Goal: Task Accomplishment & Management: Use online tool/utility

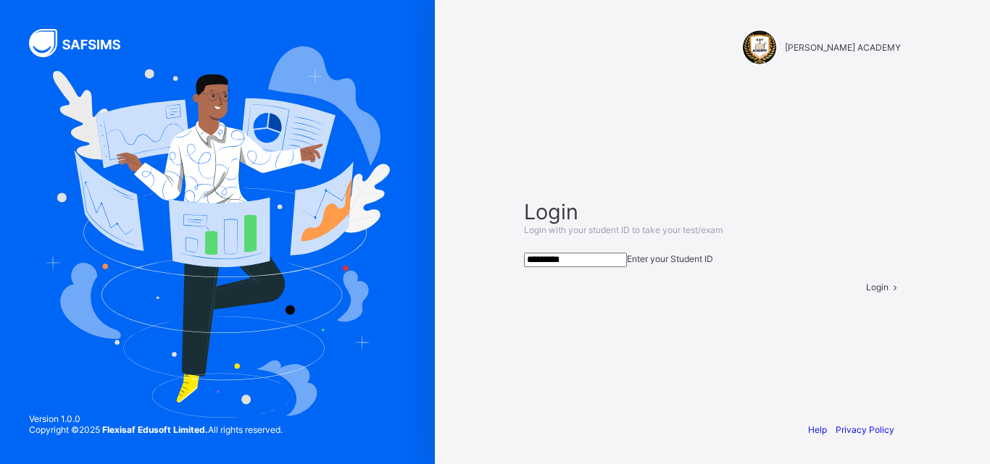
type input "*********"
click at [866, 293] on span "Login" at bounding box center [877, 287] width 22 height 11
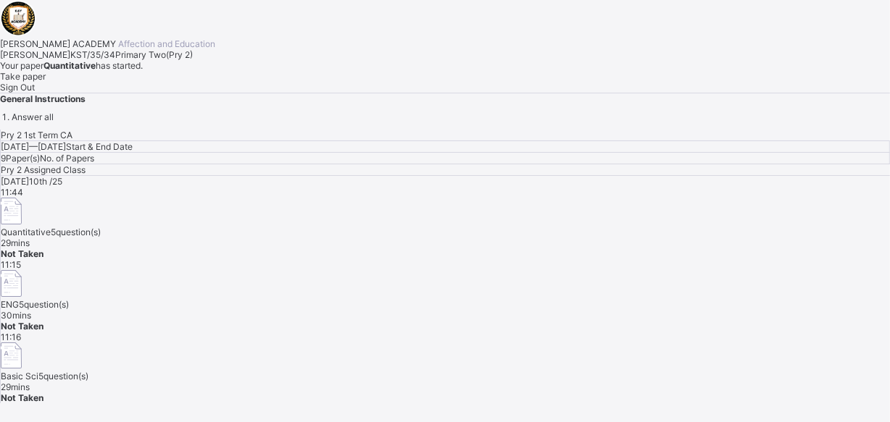
click at [46, 82] on span "Take paper" at bounding box center [23, 76] width 46 height 11
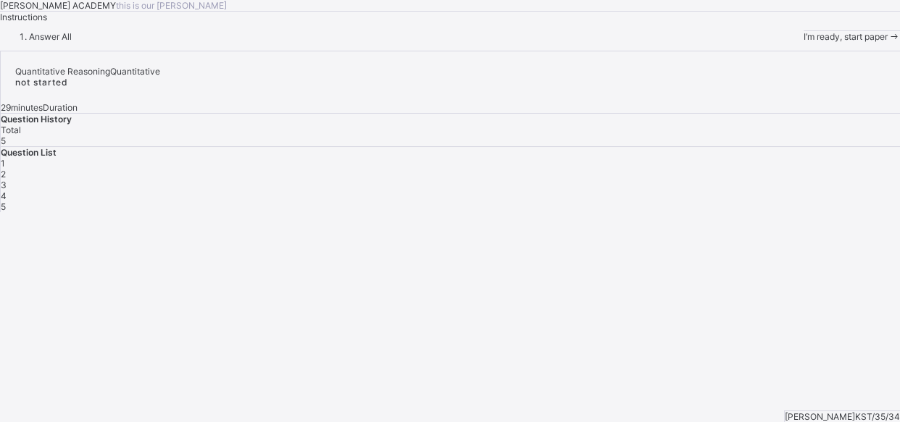
click at [804, 42] on span "I’m ready, start paper" at bounding box center [846, 36] width 84 height 11
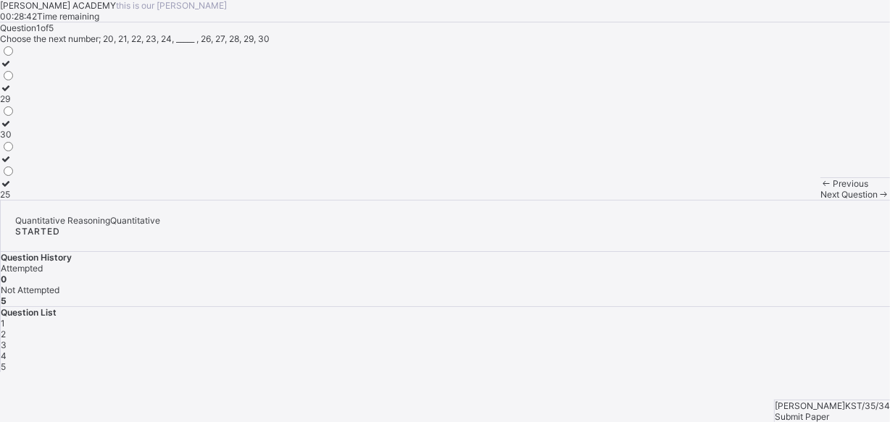
scroll to position [21, 0]
click at [12, 129] on icon at bounding box center [6, 123] width 12 height 11
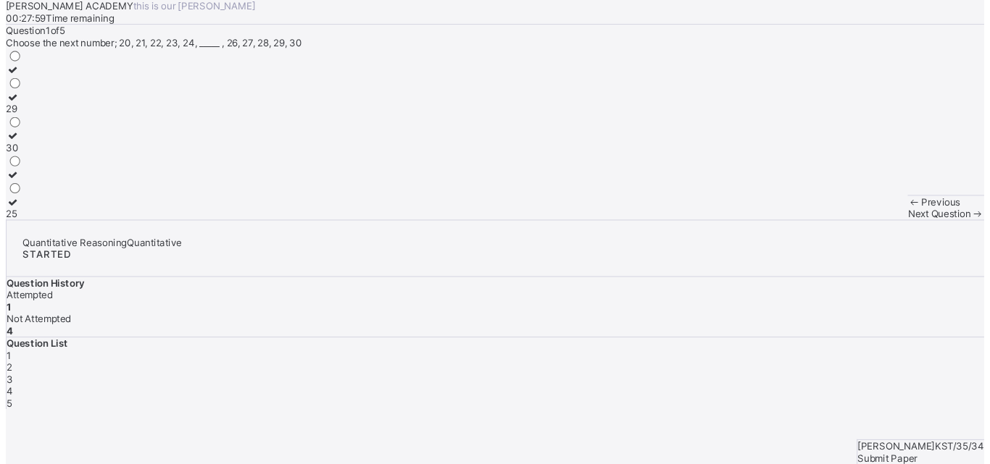
scroll to position [0, 0]
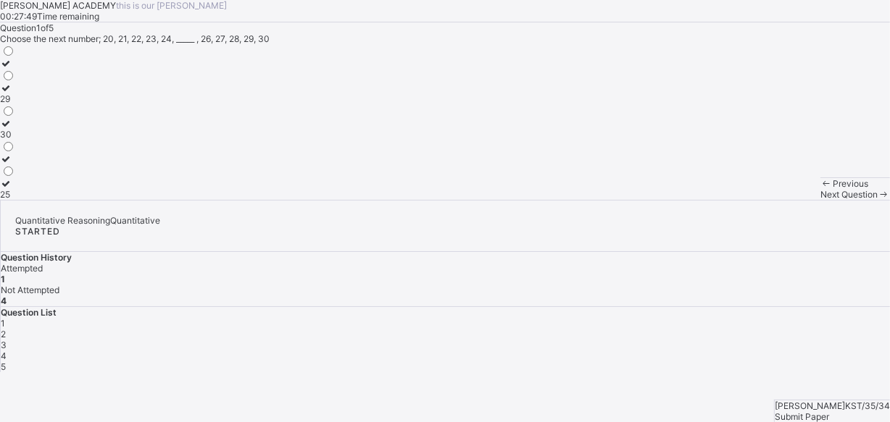
click at [15, 69] on div at bounding box center [7, 69] width 15 height 0
click at [15, 164] on div at bounding box center [7, 164] width 15 height 0
click at [15, 69] on label at bounding box center [7, 63] width 15 height 11
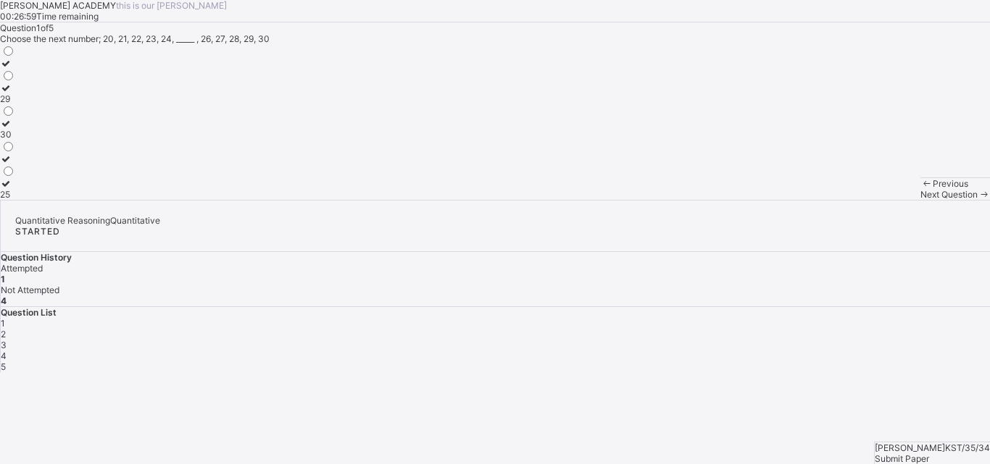
click at [15, 200] on div "25" at bounding box center [7, 194] width 15 height 11
click at [920, 200] on span "Next Question" at bounding box center [948, 194] width 57 height 11
click at [107, 184] on div "Question 2 of 5 Choose the next number; 101, 102, 103, ____, 105, 106, 107, 108…" at bounding box center [495, 111] width 990 height 178
drag, startPoint x: 59, startPoint y: 328, endPoint x: 70, endPoint y: 352, distance: 26.9
click at [16, 200] on div "103 109 104" at bounding box center [8, 122] width 16 height 156
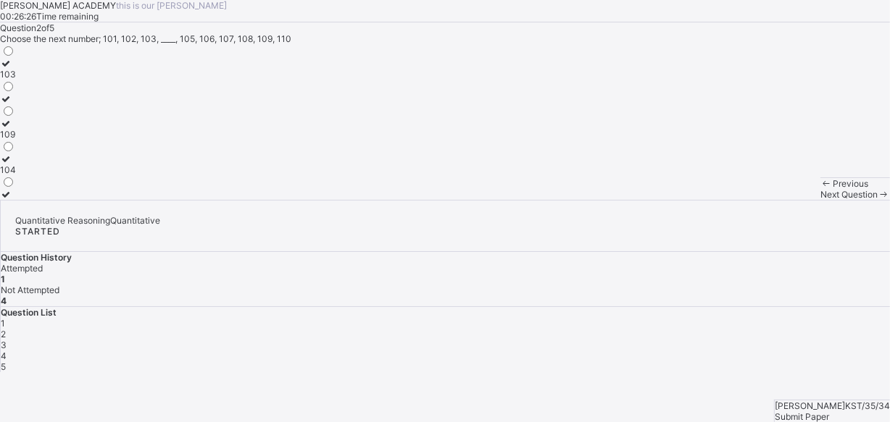
click at [16, 175] on label "104" at bounding box center [8, 165] width 16 height 22
click at [820, 200] on span "Next Question" at bounding box center [848, 194] width 57 height 11
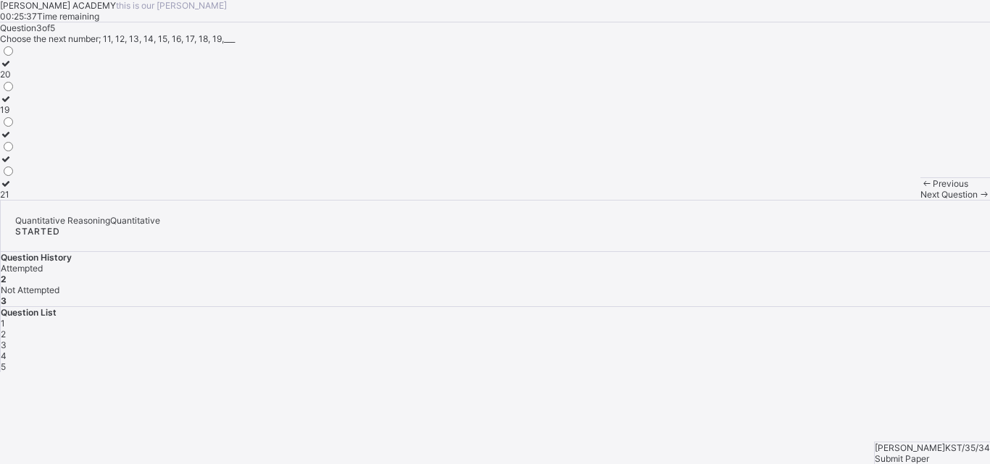
click at [15, 80] on label "20" at bounding box center [7, 69] width 15 height 22
click at [920, 200] on span "Next Question" at bounding box center [948, 194] width 57 height 11
click at [17, 80] on label "209" at bounding box center [8, 69] width 17 height 22
click at [920, 200] on span "Next Question" at bounding box center [948, 194] width 57 height 11
click at [12, 189] on icon at bounding box center [6, 183] width 12 height 11
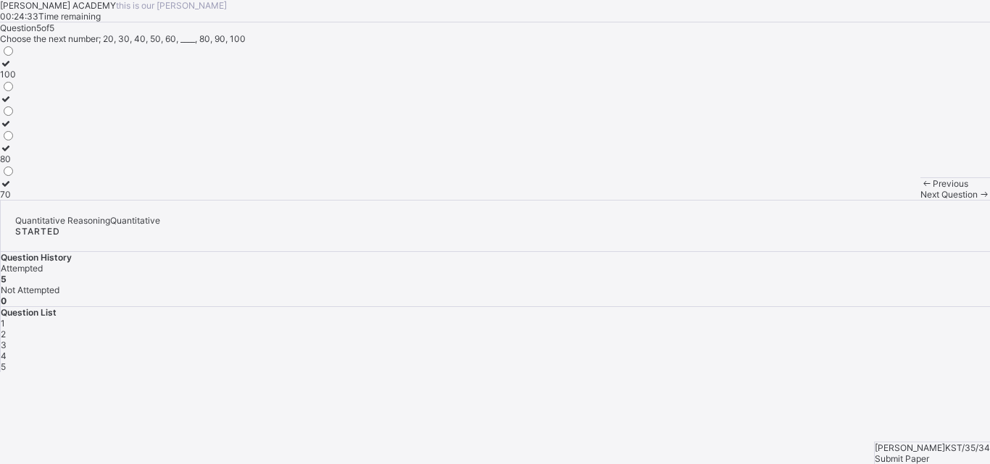
click at [922, 454] on span "Submit Paper" at bounding box center [902, 459] width 54 height 11
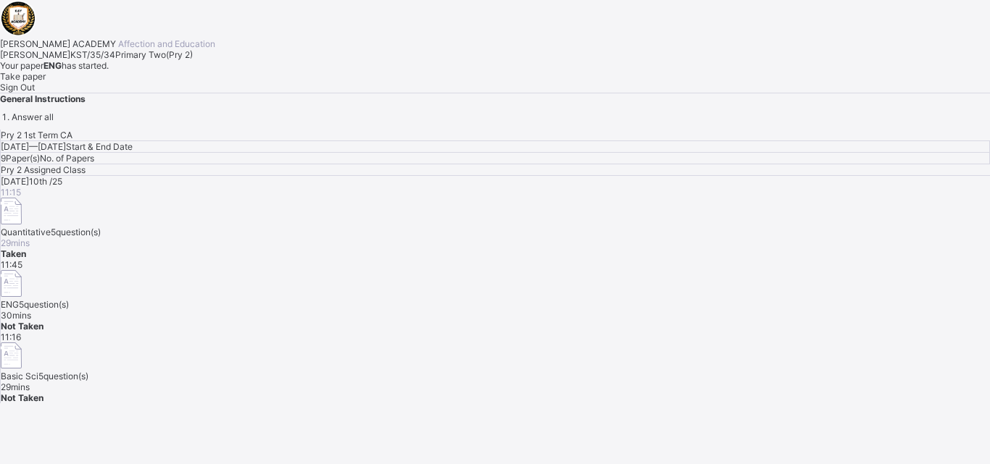
click at [46, 82] on span "Take paper" at bounding box center [23, 76] width 46 height 11
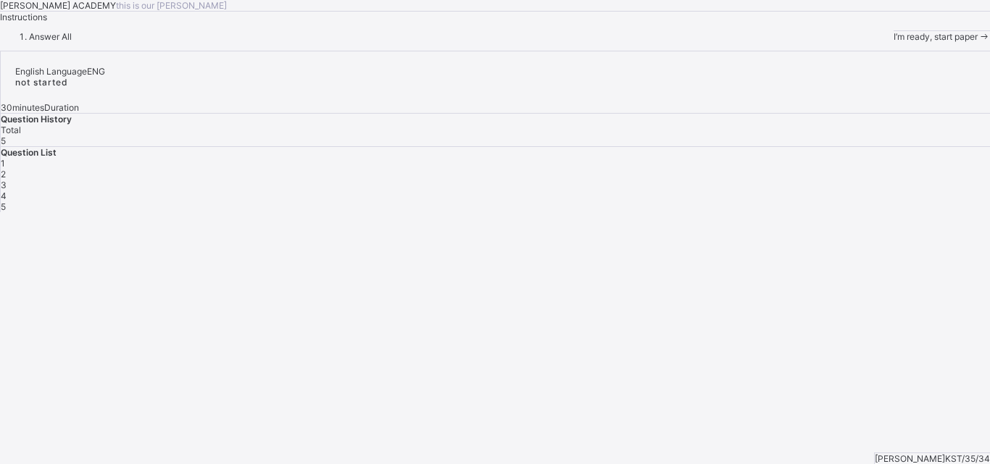
click at [893, 42] on span "I’m ready, start paper" at bounding box center [935, 36] width 84 height 11
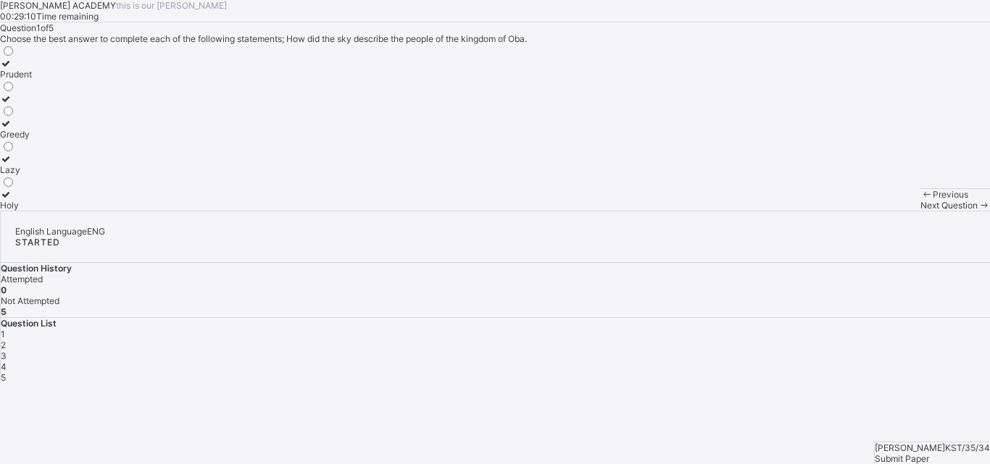
click at [32, 200] on div at bounding box center [16, 194] width 32 height 11
click at [920, 211] on span "Next Question" at bounding box center [948, 205] width 57 height 11
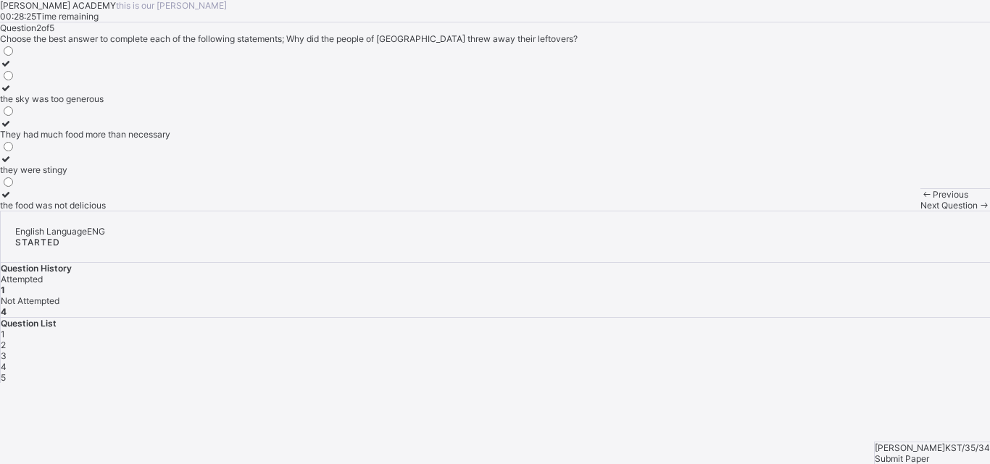
click at [12, 93] on icon at bounding box center [6, 88] width 12 height 11
click at [920, 211] on div "Next Question" at bounding box center [955, 205] width 70 height 11
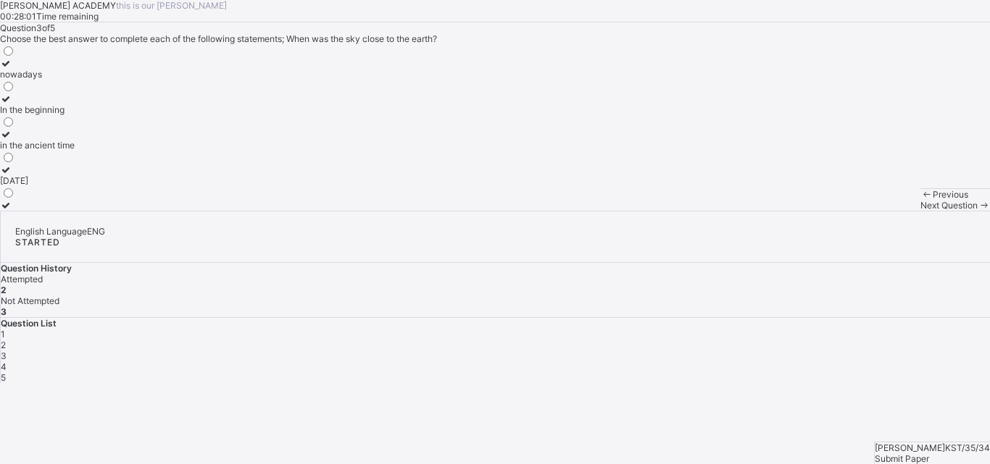
click at [12, 104] on icon at bounding box center [6, 98] width 12 height 11
click at [920, 211] on span "Next Question" at bounding box center [948, 205] width 57 height 11
click at [60, 200] on div at bounding box center [30, 194] width 60 height 11
click at [920, 211] on span "Next Question" at bounding box center [948, 205] width 57 height 11
click at [28, 211] on label "Health" at bounding box center [14, 200] width 28 height 22
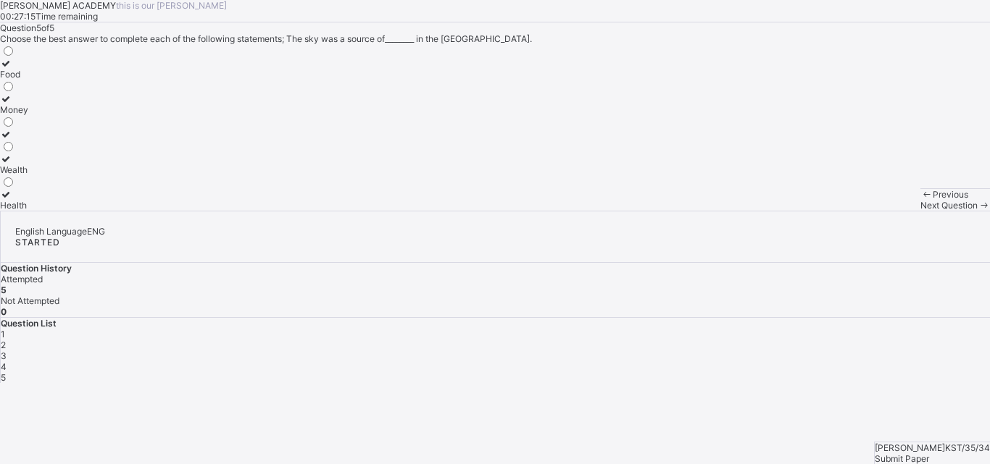
click at [929, 454] on span "Submit Paper" at bounding box center [902, 459] width 54 height 11
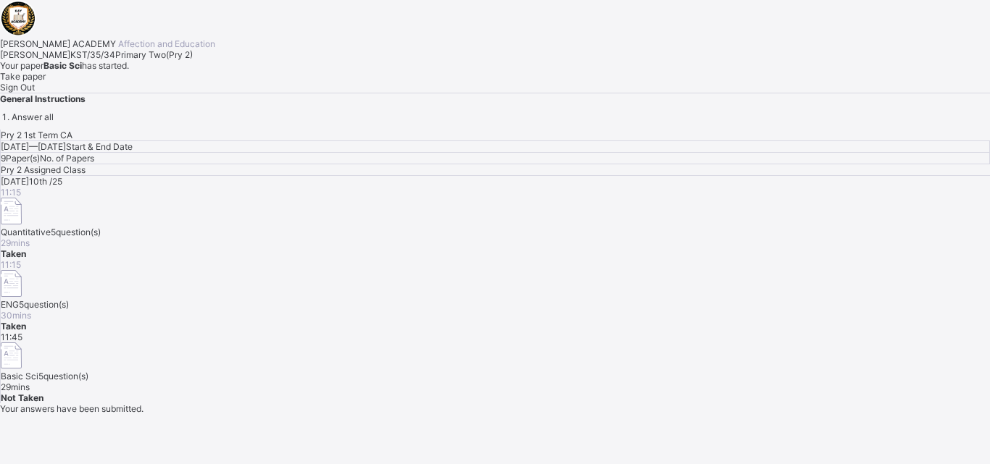
click at [163, 82] on div "Take paper" at bounding box center [495, 76] width 990 height 11
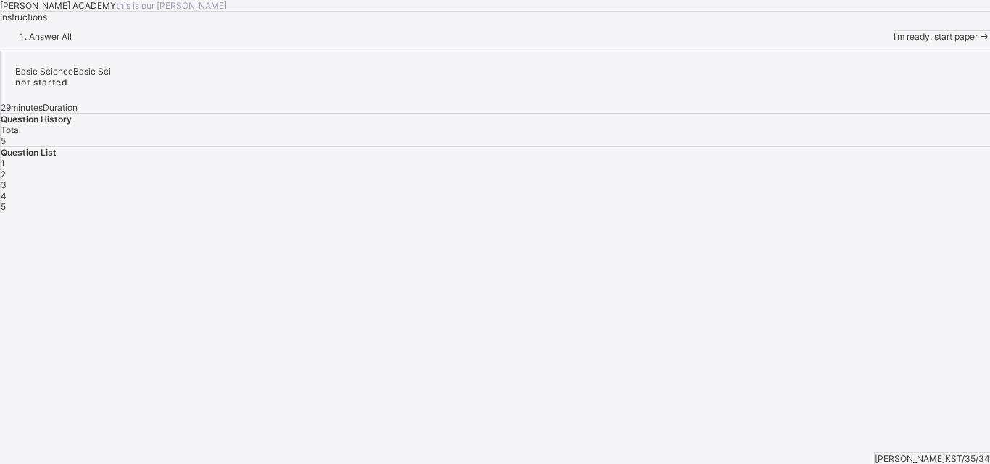
click at [893, 42] on div "I’m ready, start paper" at bounding box center [941, 36] width 96 height 11
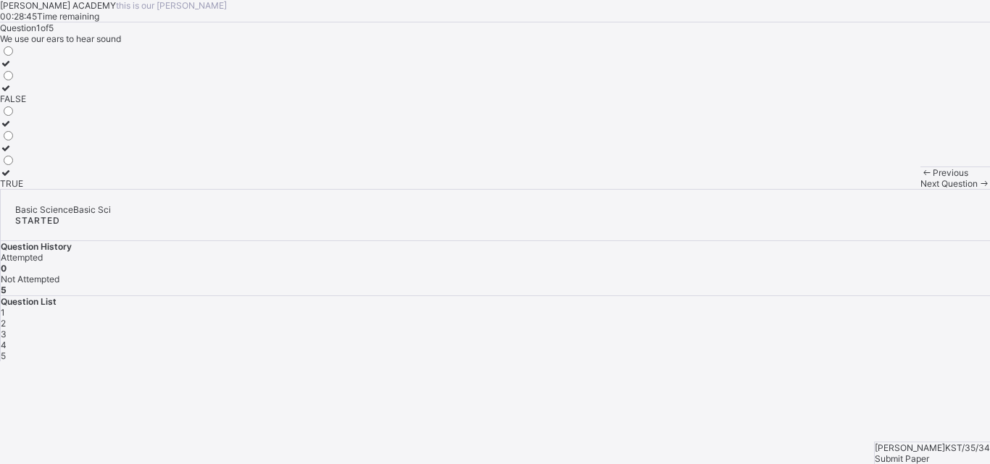
click at [26, 189] on label "TRUE" at bounding box center [13, 178] width 26 height 22
click at [920, 189] on div "Next Question" at bounding box center [955, 183] width 70 height 11
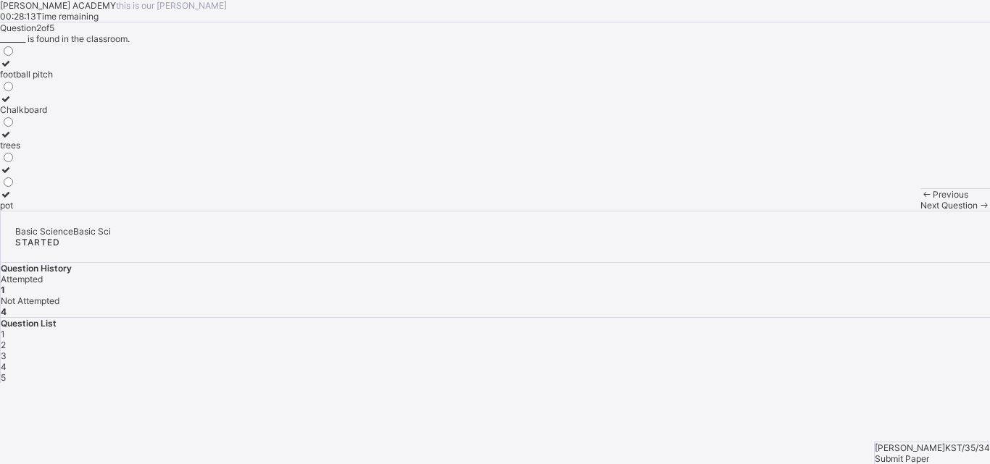
click at [53, 115] on label "Chalkboard" at bounding box center [26, 104] width 53 height 22
click at [920, 211] on span "Next Question" at bounding box center [948, 205] width 57 height 11
click at [12, 69] on icon at bounding box center [6, 63] width 12 height 11
click at [920, 211] on div "Next Question" at bounding box center [955, 205] width 70 height 11
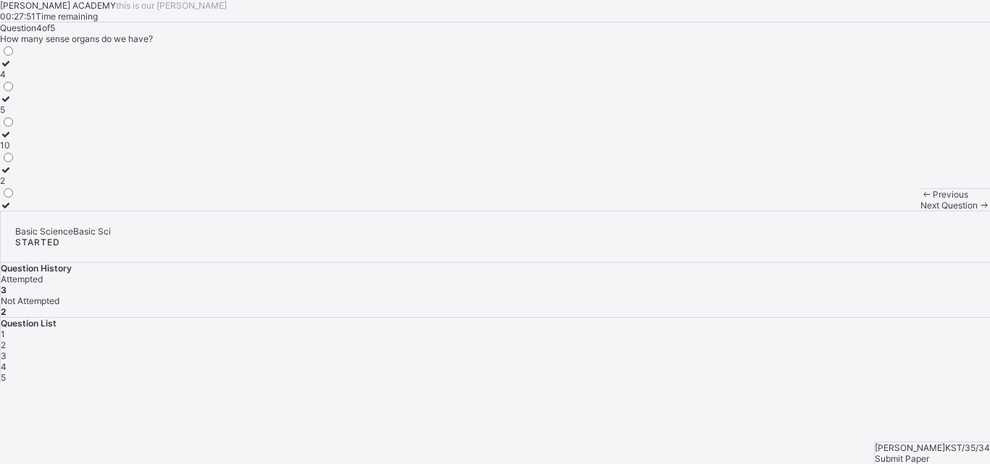
click at [243, 211] on div "4 5 10 2" at bounding box center [495, 127] width 990 height 167
click at [15, 115] on label "5" at bounding box center [7, 104] width 15 height 22
click at [920, 211] on span "Next Question" at bounding box center [948, 205] width 57 height 11
drag, startPoint x: 96, startPoint y: 158, endPoint x: 251, endPoint y: 162, distance: 155.9
click at [251, 162] on div "Question 5 of 5 _______ are the window of the body. eyes pot school Sense organs" at bounding box center [495, 116] width 990 height 188
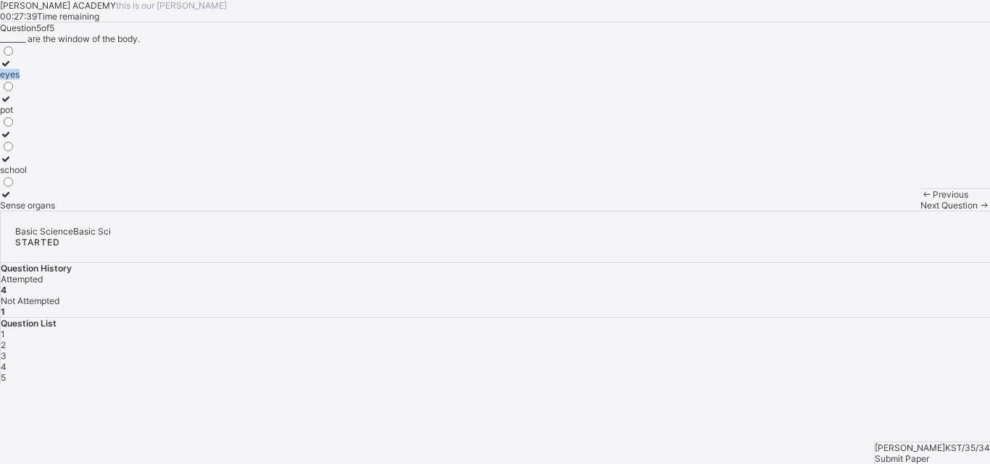
click at [228, 211] on div "eyes pot school Sense organs" at bounding box center [495, 127] width 990 height 167
click at [12, 69] on icon at bounding box center [6, 63] width 12 height 11
click at [929, 454] on span "Submit Paper" at bounding box center [902, 459] width 54 height 11
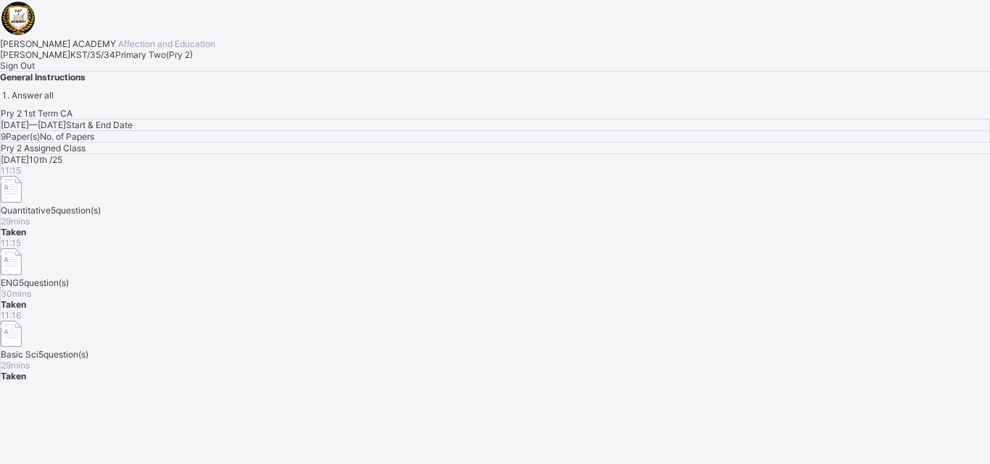
click at [35, 71] on span "Sign Out" at bounding box center [17, 65] width 35 height 11
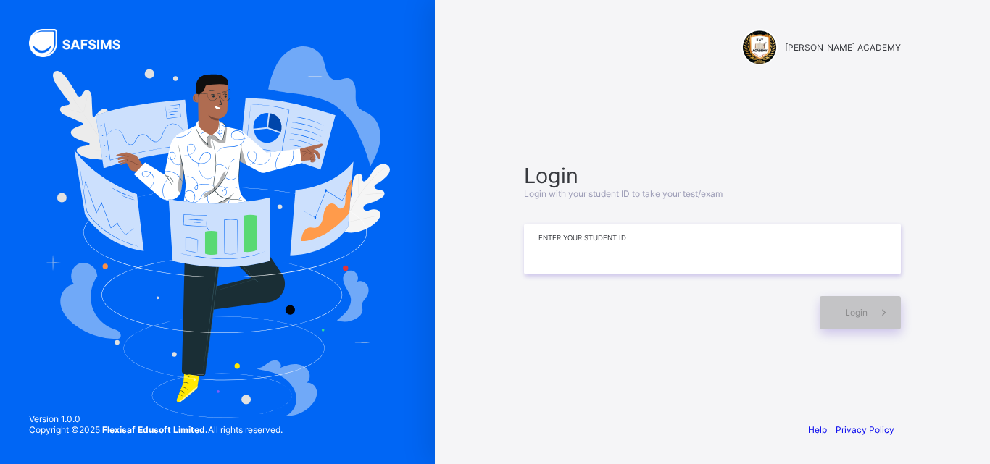
click at [547, 260] on input at bounding box center [712, 249] width 377 height 51
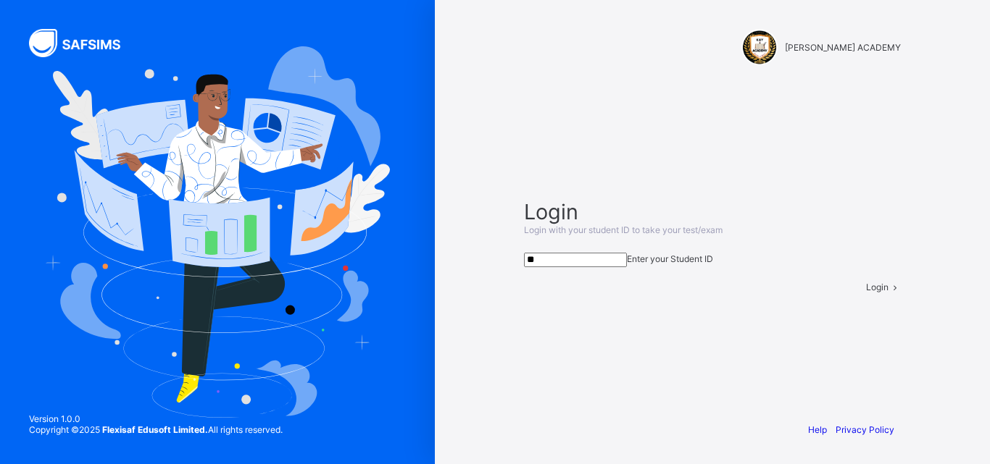
type input "*"
click at [888, 293] on span at bounding box center [894, 287] width 12 height 11
click at [627, 253] on input "******" at bounding box center [575, 260] width 103 height 14
type input "*"
type input "**********"
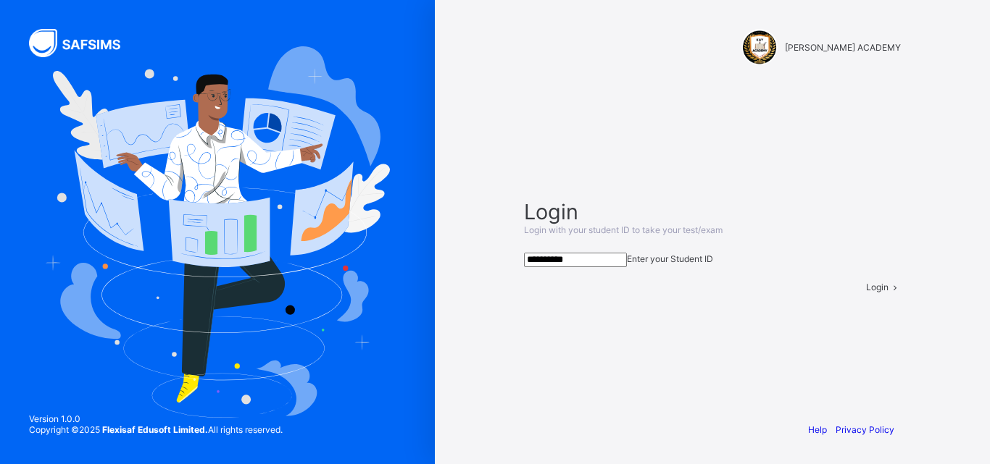
click at [867, 293] on div "Login" at bounding box center [883, 287] width 35 height 11
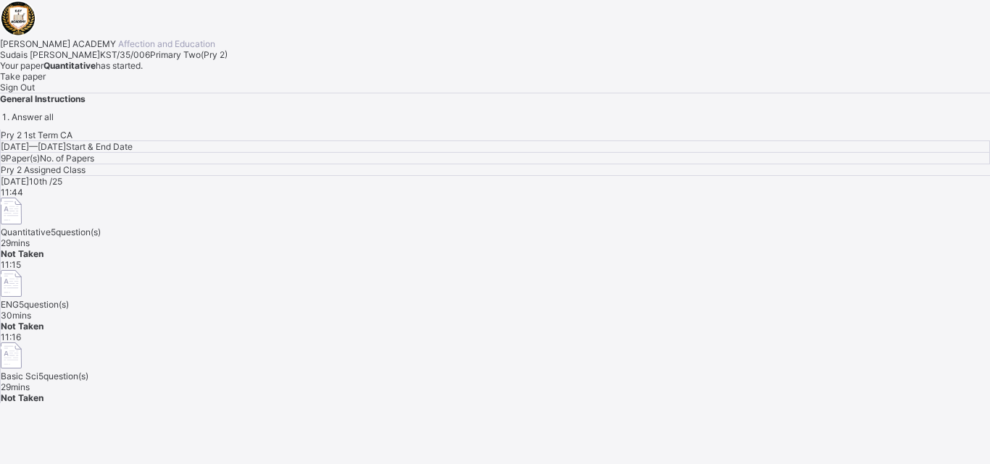
click at [193, 82] on div "Take paper" at bounding box center [495, 76] width 990 height 11
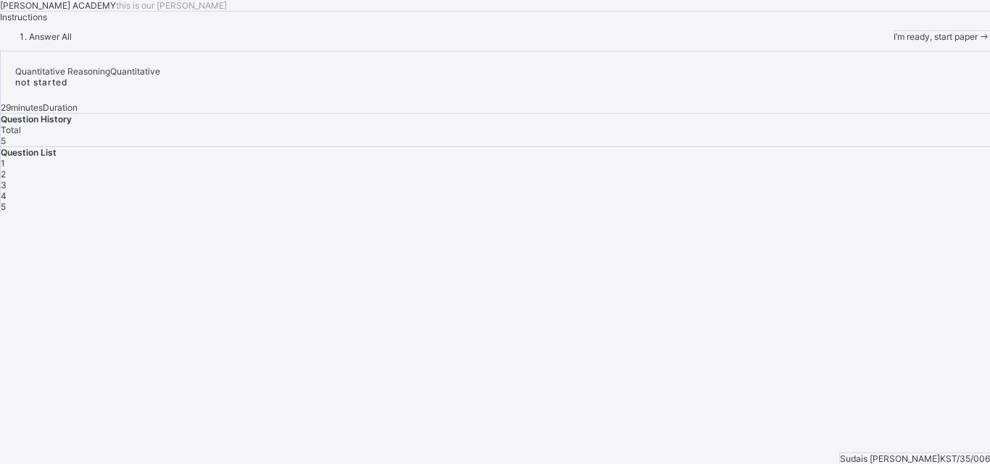
click at [893, 42] on span "I’m ready, start paper" at bounding box center [935, 36] width 84 height 11
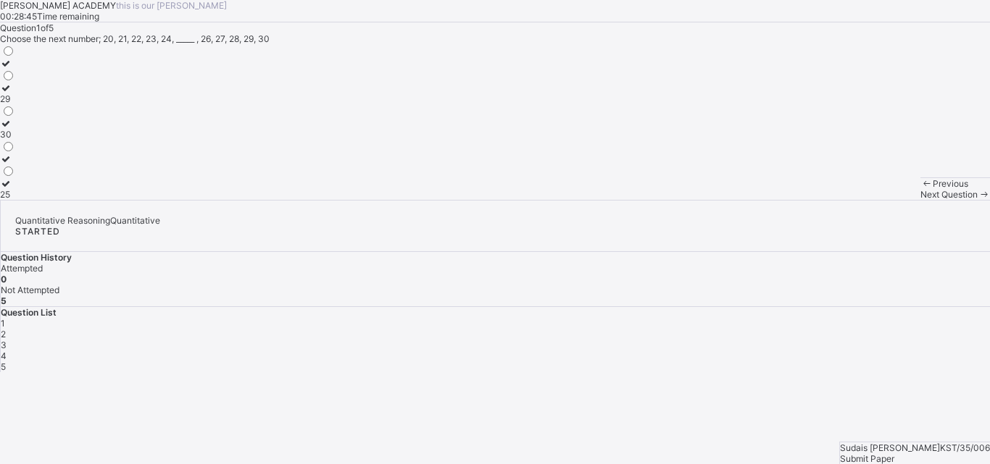
click at [15, 200] on div "25" at bounding box center [7, 194] width 15 height 11
click at [920, 200] on span "Next Question" at bounding box center [948, 194] width 57 height 11
click at [16, 175] on label "104" at bounding box center [8, 165] width 16 height 22
click at [920, 200] on span "Next Question" at bounding box center [948, 194] width 57 height 11
click at [15, 80] on label "20" at bounding box center [7, 69] width 15 height 22
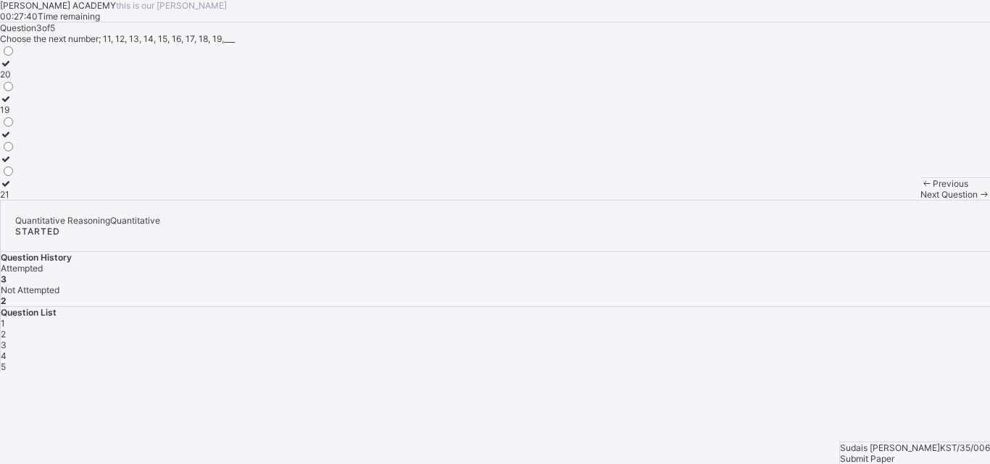
click at [920, 200] on div "Next Question" at bounding box center [955, 194] width 70 height 11
click at [17, 80] on div "209" at bounding box center [8, 74] width 17 height 11
click at [920, 200] on span "Next Question" at bounding box center [948, 194] width 57 height 11
click at [16, 200] on label "70" at bounding box center [8, 189] width 16 height 22
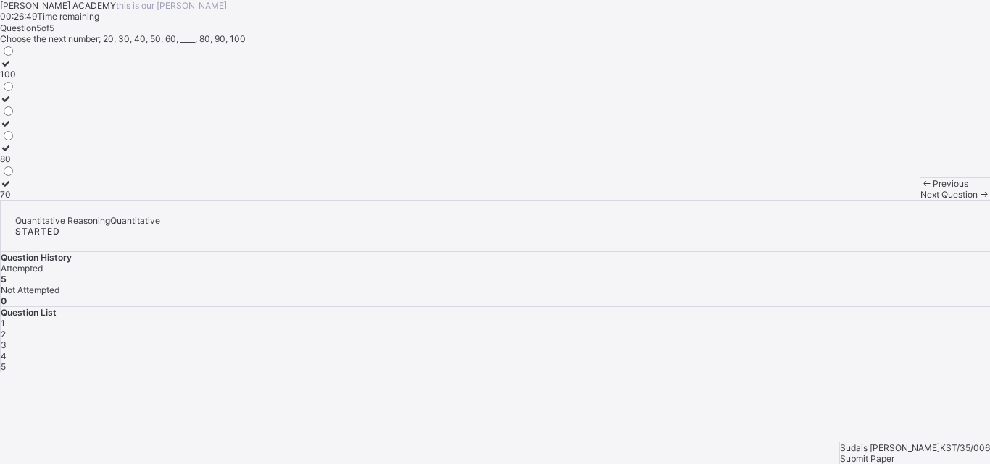
click at [930, 454] on div "Submit Paper" at bounding box center [915, 459] width 150 height 11
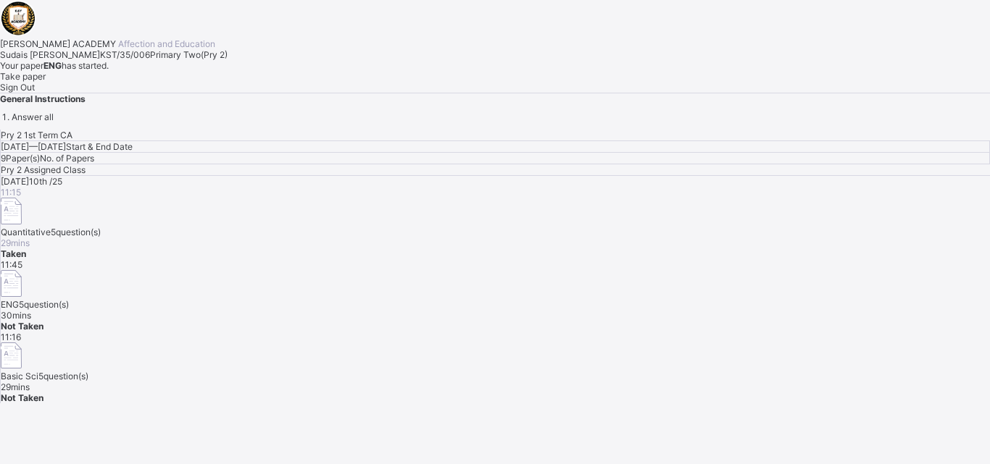
click at [46, 82] on span "Take paper" at bounding box center [23, 76] width 46 height 11
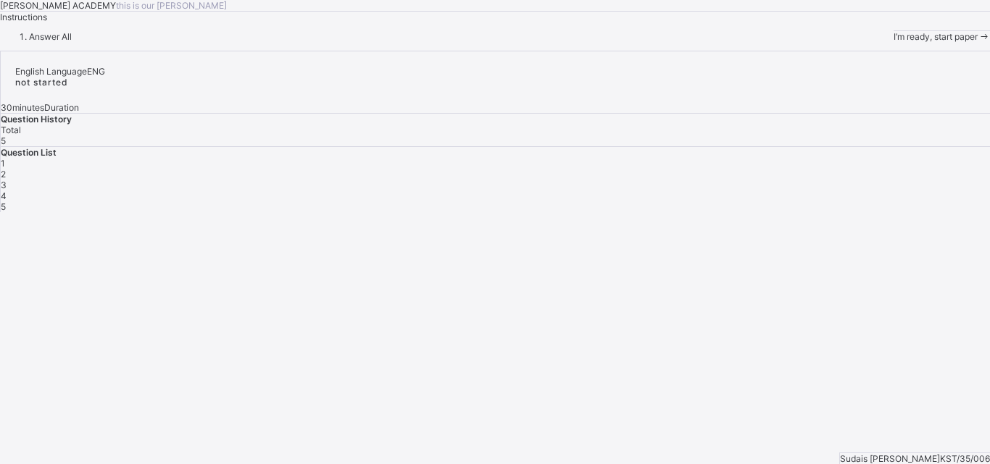
click at [893, 42] on div "I’m ready, start paper" at bounding box center [941, 36] width 96 height 11
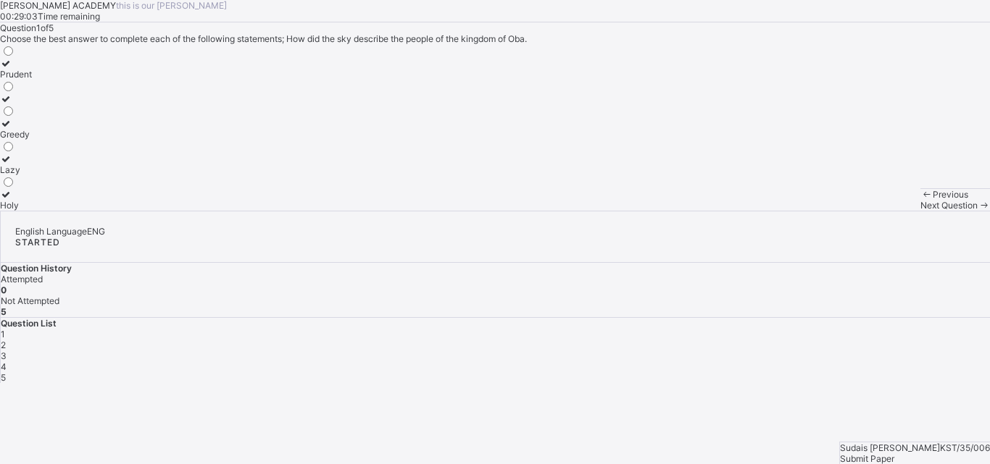
click at [32, 211] on label "Holy" at bounding box center [16, 200] width 32 height 22
click at [920, 211] on div "Next Question" at bounding box center [955, 205] width 70 height 11
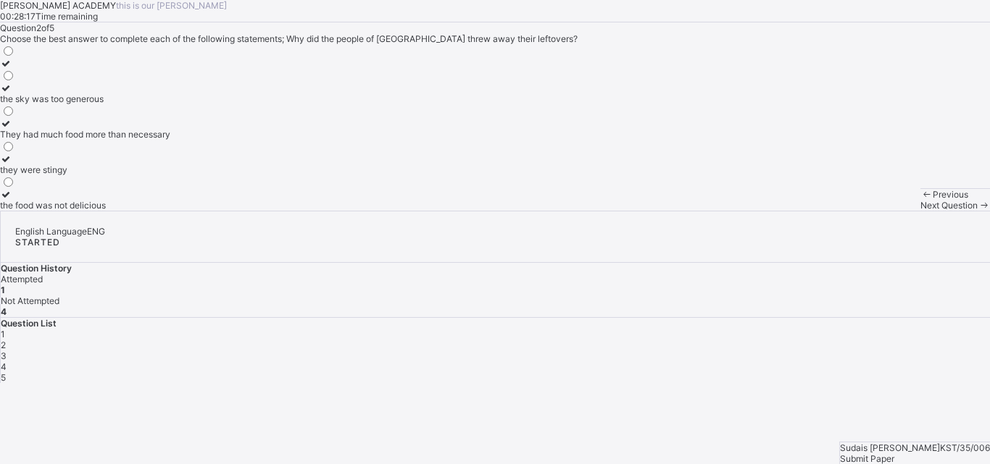
click at [166, 140] on div "They had much food more than necessary" at bounding box center [85, 134] width 170 height 11
click at [920, 211] on span "Next Question" at bounding box center [948, 205] width 57 height 11
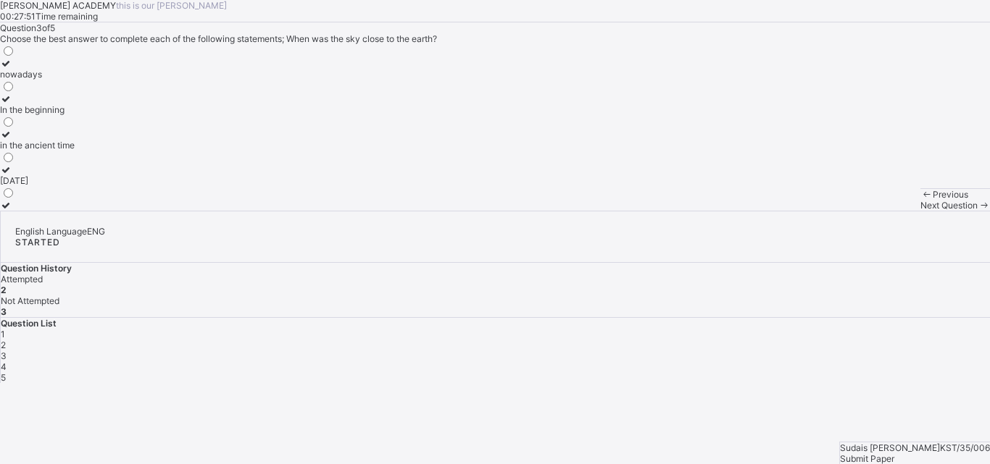
click at [75, 151] on div "in the ancient time" at bounding box center [37, 145] width 75 height 11
click at [920, 211] on span "Next Question" at bounding box center [948, 205] width 57 height 11
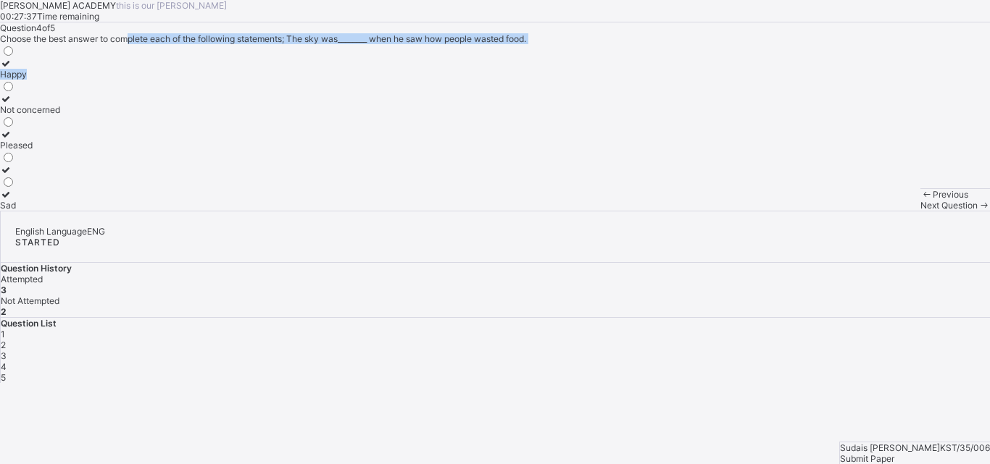
drag, startPoint x: 186, startPoint y: 157, endPoint x: 330, endPoint y: 187, distance: 147.4
click at [330, 187] on div "Question 4 of 5 Choose the best answer to complete each of the following statem…" at bounding box center [495, 116] width 990 height 188
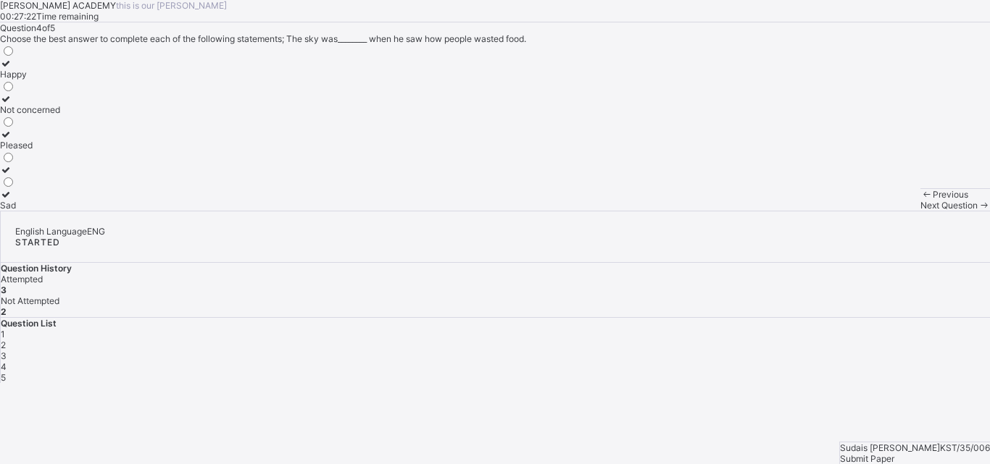
click at [60, 115] on label "Not concerned" at bounding box center [30, 104] width 60 height 22
click at [978, 211] on span at bounding box center [984, 205] width 12 height 11
click at [28, 175] on div "Wealth" at bounding box center [14, 169] width 28 height 11
click at [894, 454] on span "Submit Paper" at bounding box center [867, 459] width 54 height 11
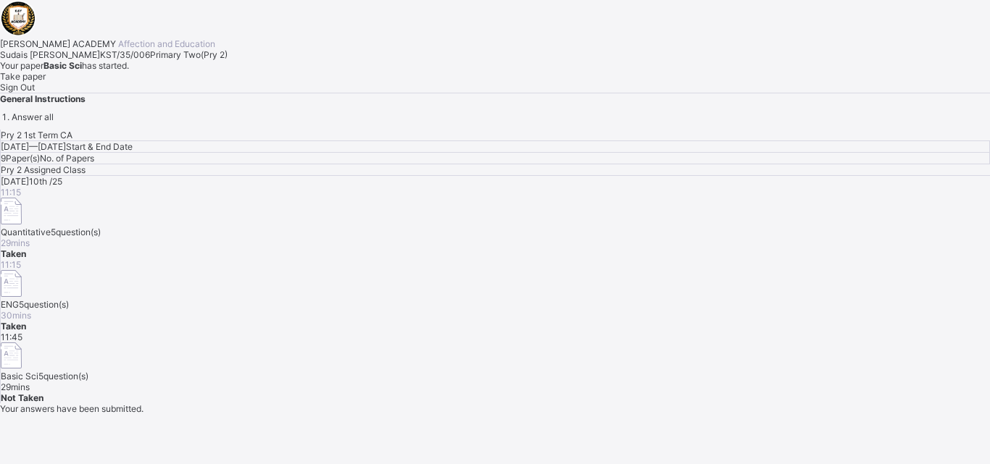
click at [188, 82] on div "Take paper" at bounding box center [495, 76] width 990 height 11
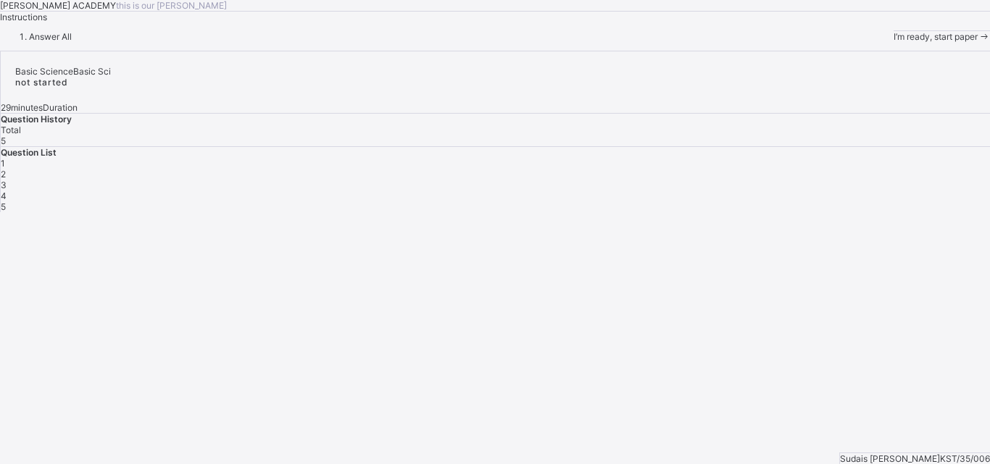
click at [893, 42] on span "I’m ready, start paper" at bounding box center [935, 36] width 84 height 11
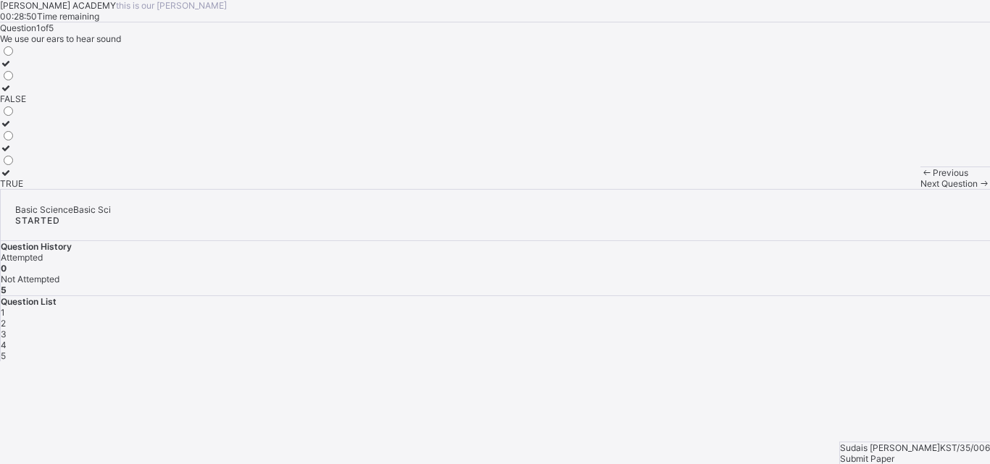
click at [26, 189] on label "TRUE" at bounding box center [13, 178] width 26 height 22
click at [920, 189] on div "Next Question" at bounding box center [955, 183] width 70 height 11
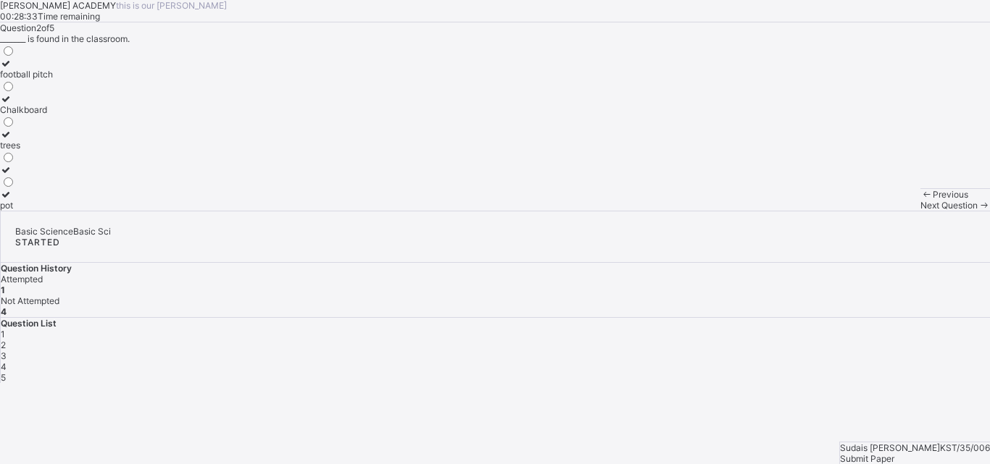
click at [53, 115] on label "Chalkboard" at bounding box center [26, 104] width 53 height 22
click at [920, 211] on div "Next Question" at bounding box center [955, 205] width 70 height 11
click at [24, 80] on label "See" at bounding box center [12, 69] width 24 height 22
click at [920, 211] on span "Next Question" at bounding box center [948, 205] width 57 height 11
click at [15, 80] on label "4" at bounding box center [7, 69] width 15 height 22
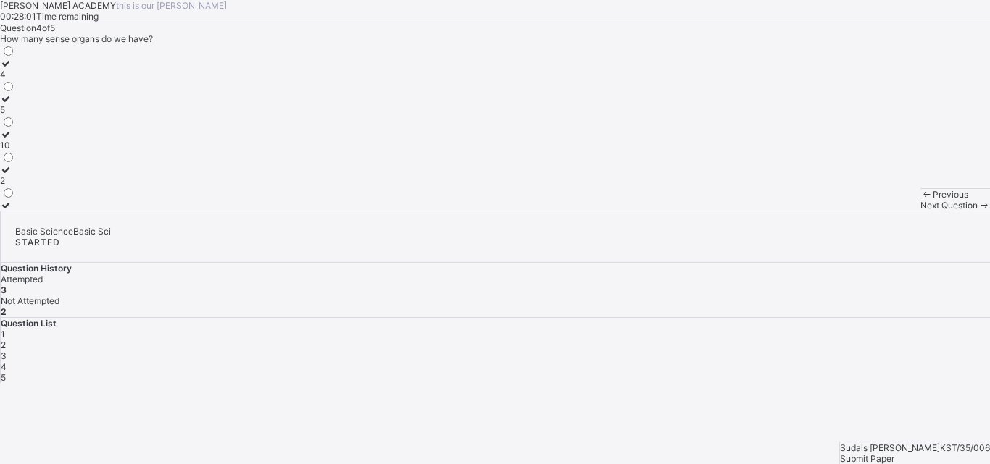
click at [15, 80] on label "4" at bounding box center [7, 69] width 15 height 22
click at [920, 211] on span "Next Question" at bounding box center [948, 205] width 57 height 11
click at [55, 80] on div "eyes" at bounding box center [27, 74] width 55 height 11
click at [894, 454] on span "Submit Paper" at bounding box center [867, 459] width 54 height 11
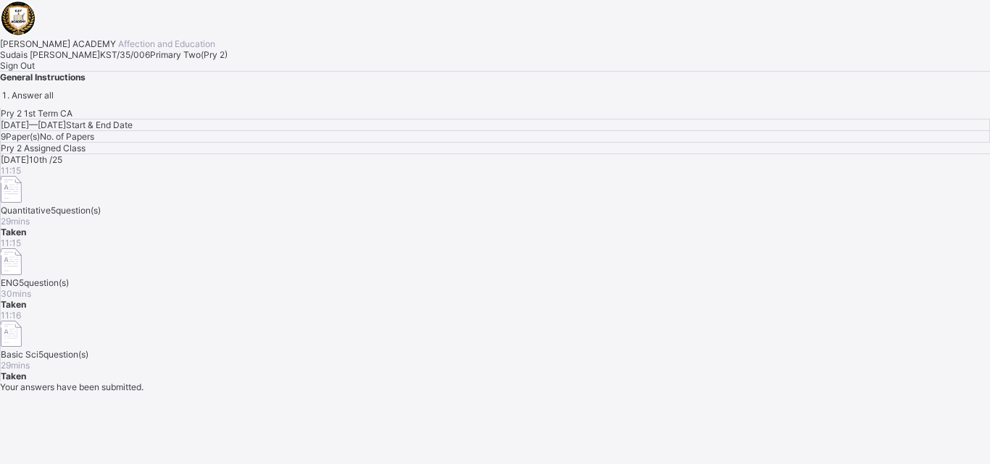
click at [35, 71] on span "Sign Out" at bounding box center [17, 65] width 35 height 11
